Goal: Check status: Check status

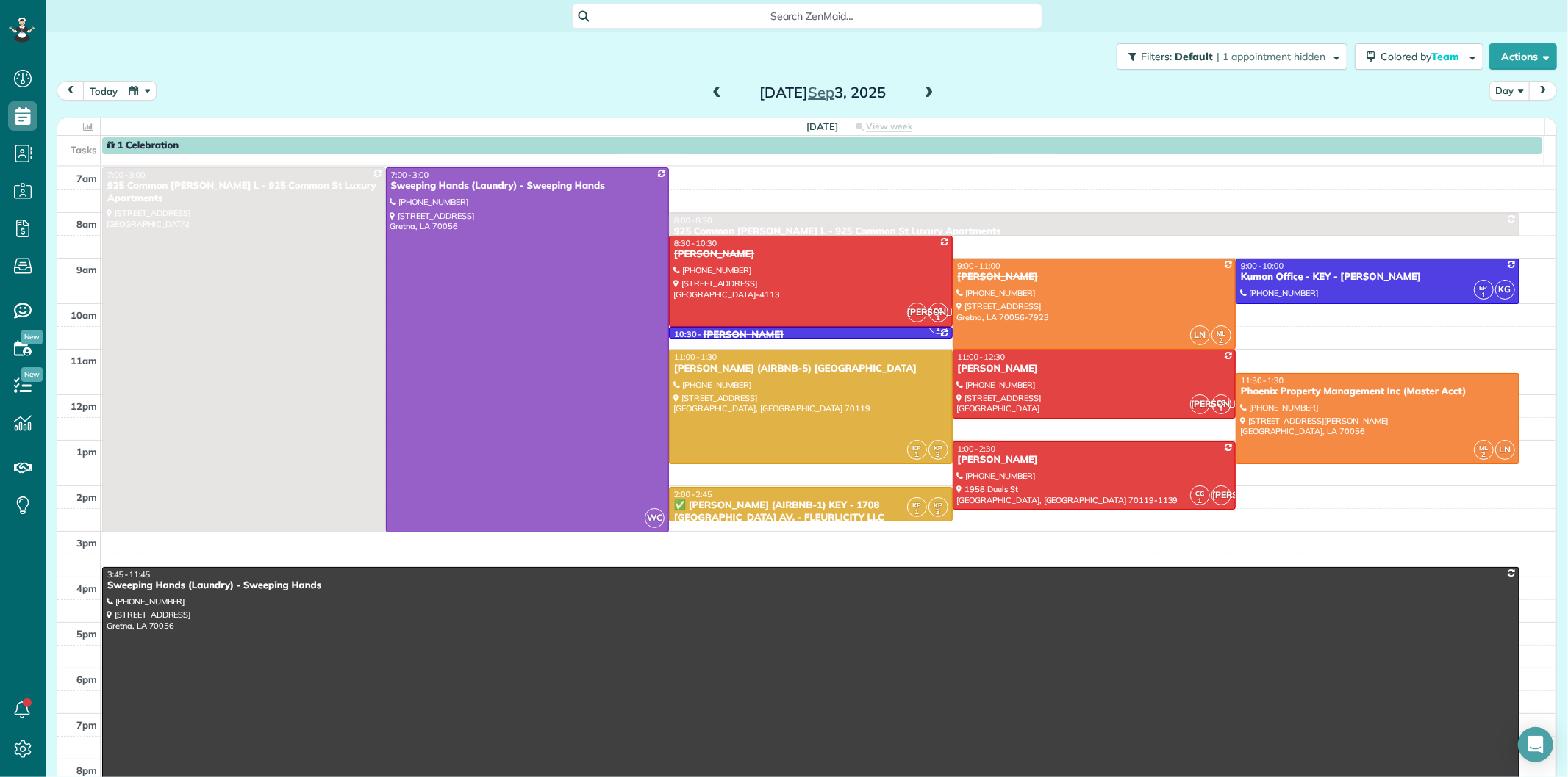
scroll to position [6, 6]
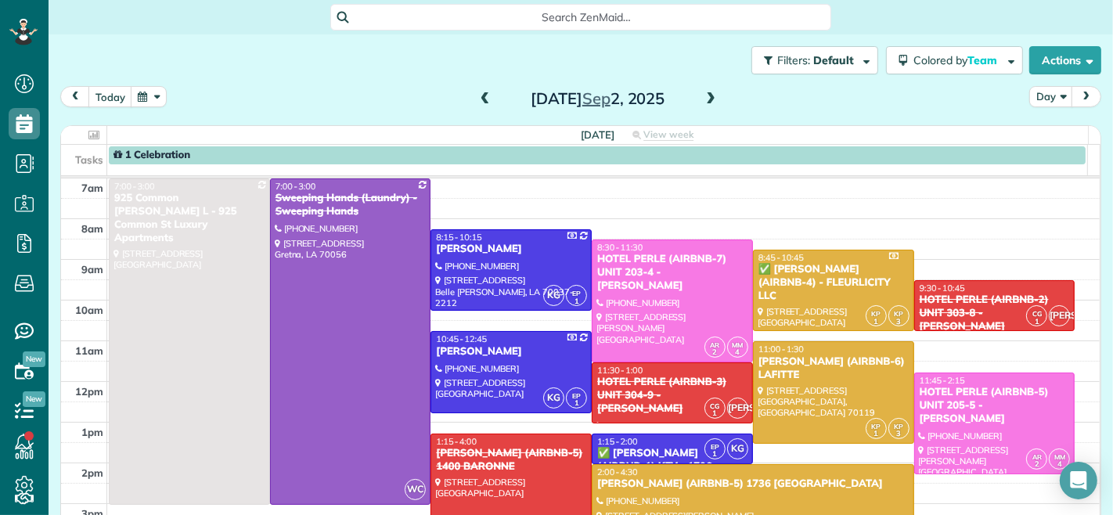
scroll to position [6, 6]
click at [726, 99] on div "[DATE] Day [DATE]" at bounding box center [580, 100] width 1041 height 29
click at [706, 95] on span at bounding box center [710, 99] width 17 height 14
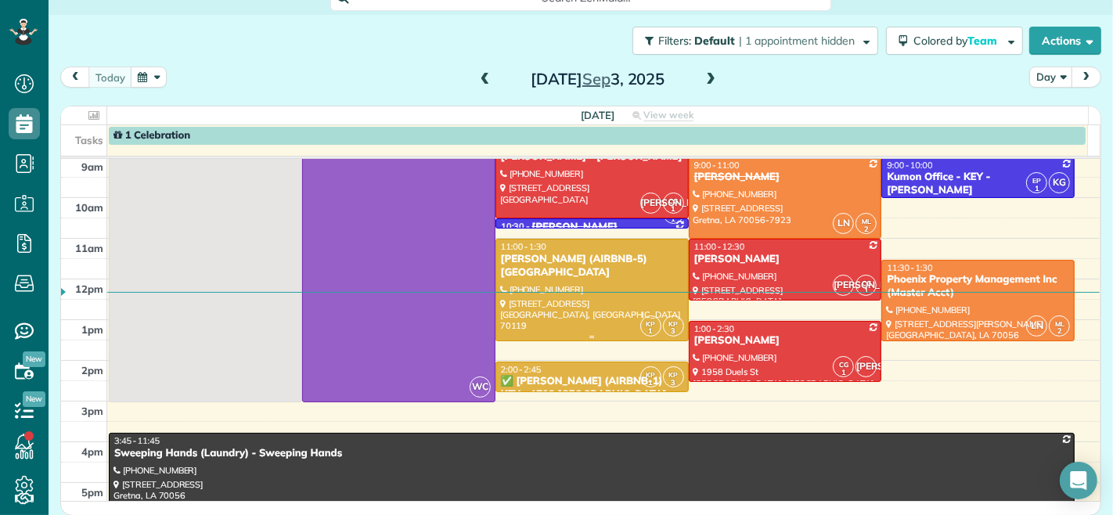
scroll to position [87, 0]
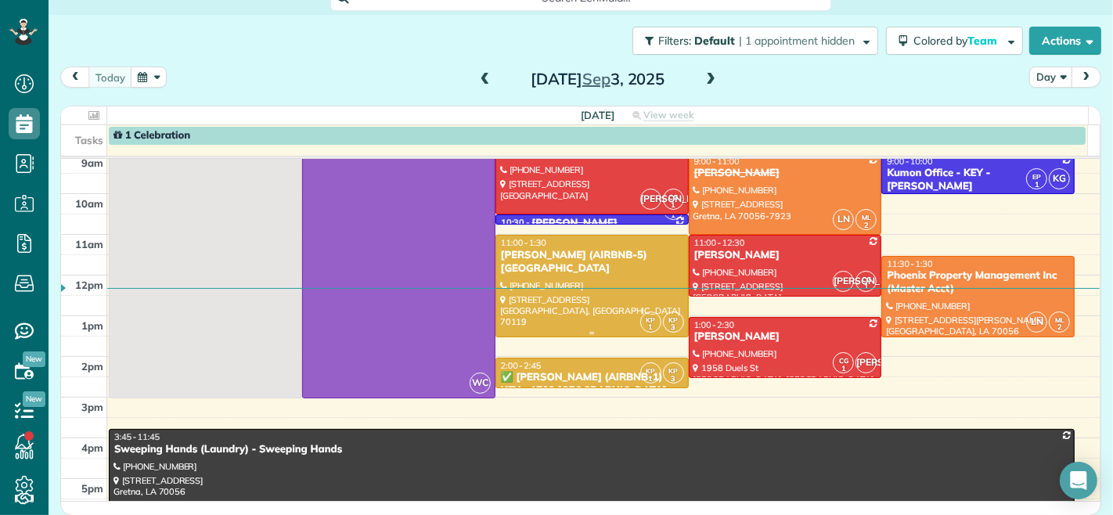
click at [569, 269] on div "[PERSON_NAME] (AIRBNB-5) [GEOGRAPHIC_DATA]" at bounding box center [592, 262] width 184 height 27
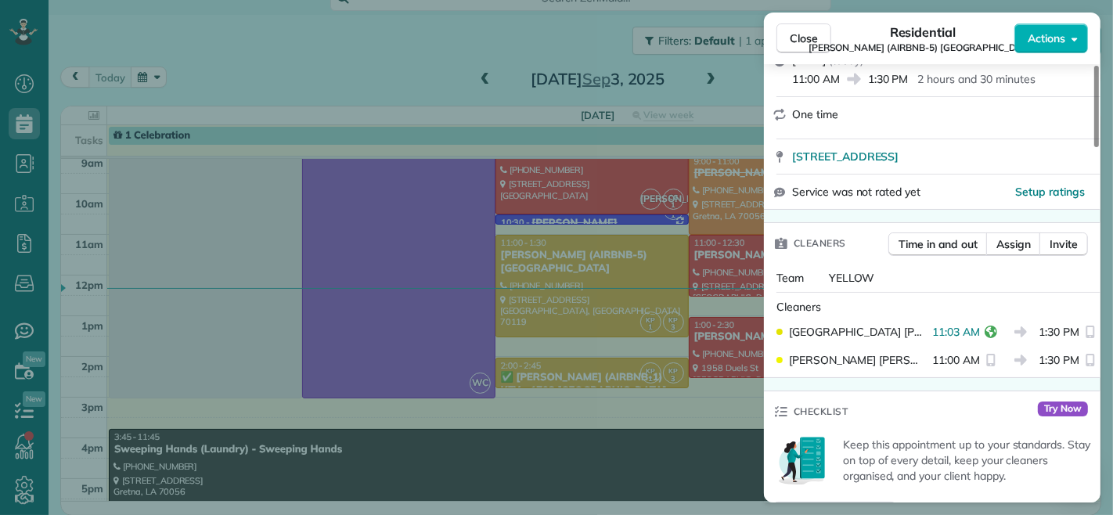
scroll to position [261, 0]
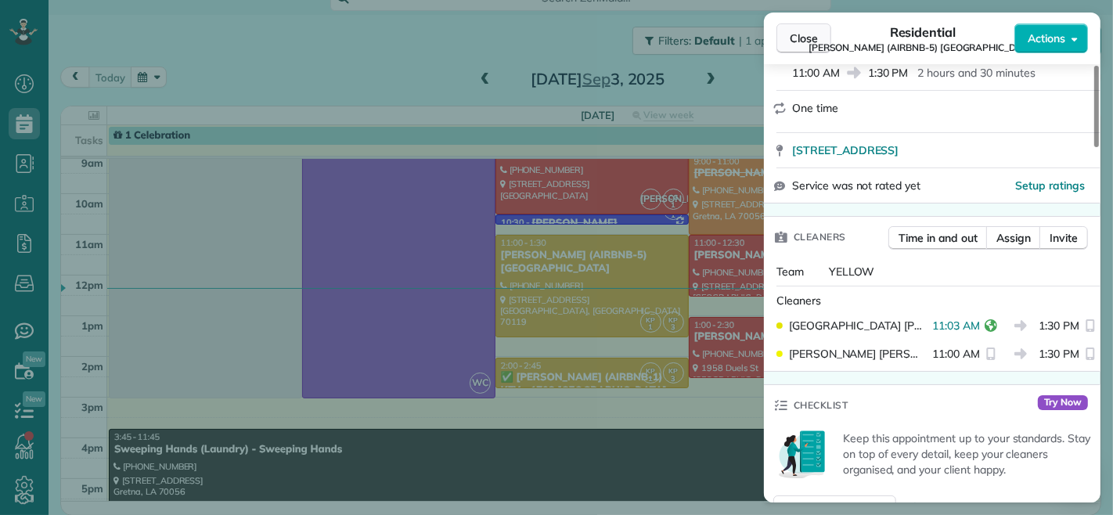
click at [792, 38] on span "Close" at bounding box center [804, 39] width 28 height 16
